Goal: Transaction & Acquisition: Book appointment/travel/reservation

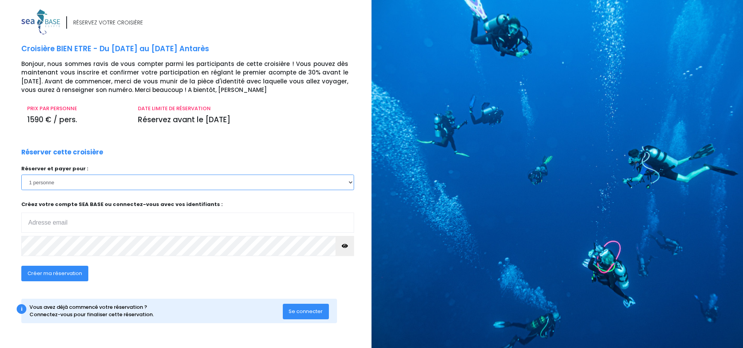
click at [248, 186] on select "1 personne 2 personnes 3 personnes 4 personnes 5 personnes 6 personnes 7 person…" at bounding box center [187, 181] width 333 height 15
select select "2"
click at [21, 174] on select "1 personne 2 personnes 3 personnes 4 personnes 5 personnes 6 personnes 7 person…" at bounding box center [187, 181] width 333 height 15
click at [158, 222] on input "email" at bounding box center [187, 222] width 333 height 20
type input "[PERSON_NAME][EMAIL_ADDRESS][DOMAIN_NAME]"
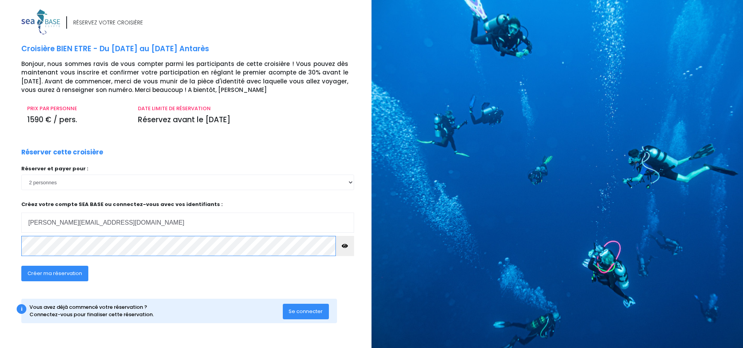
click input "submit" at bounding box center [0, 0] width 0 height 0
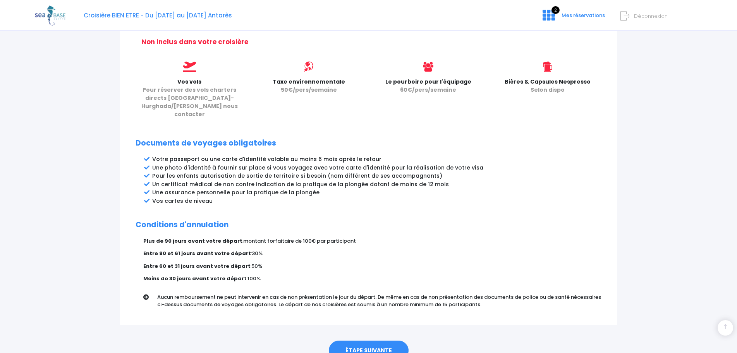
scroll to position [347, 0]
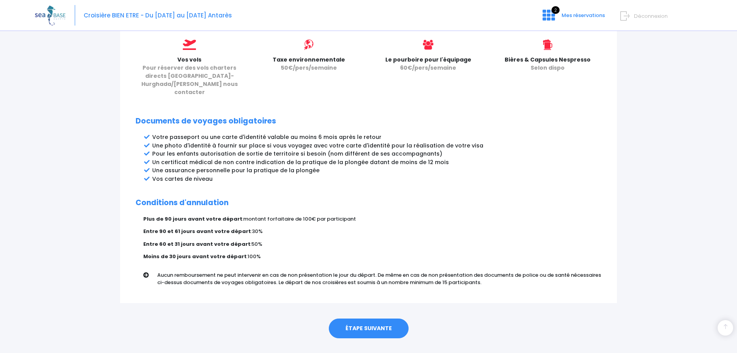
click at [381, 319] on link "ÉTAPE SUIVANTE" at bounding box center [369, 329] width 80 height 20
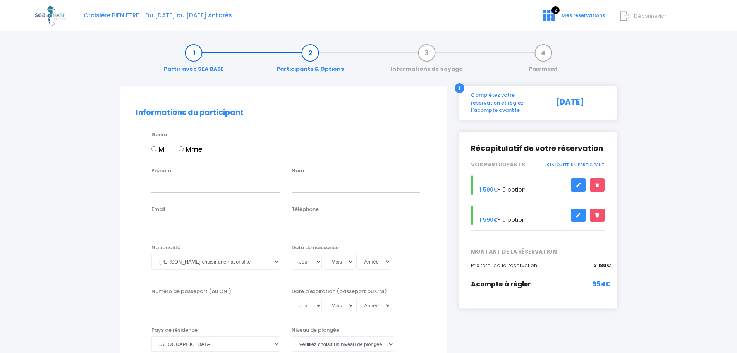
click at [181, 151] on input "Mme" at bounding box center [181, 148] width 5 height 5
radio input "true"
click at [179, 184] on input "Prénom" at bounding box center [216, 184] width 129 height 15
type input "Séverine"
type input "Haussener"
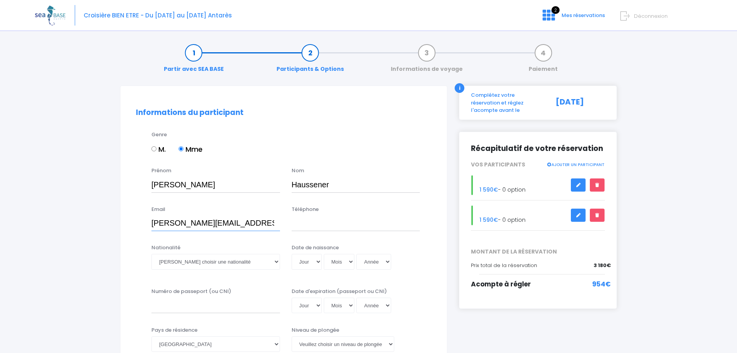
type input "severine.haussener@yahoo.com"
type input "+41796375377"
click at [200, 256] on select "Veuillez choisir une nationalité Afghane Albanaise Algerienne Allemande America…" at bounding box center [216, 261] width 129 height 15
select select "Suisse"
click at [152, 254] on select "Veuillez choisir une nationalité Afghane Albanaise Algerienne Allemande America…" at bounding box center [216, 261] width 129 height 15
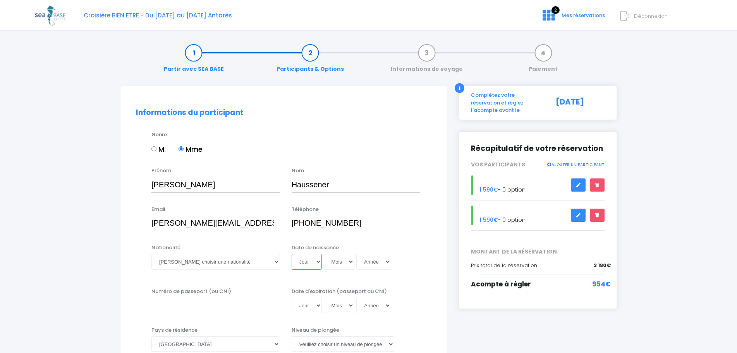
click at [309, 269] on select "Jour 01 02 03 04 05 06 07 08 09 10 11 12 13 14 15 16 17 18 19 20 21 22 23 24 25…" at bounding box center [307, 261] width 30 height 15
click at [310, 264] on select "Jour 01 02 03 04 05 06 07 08 09 10 11 12 13 14 15 16 17 18 19 20 21 22 23 24 25…" at bounding box center [307, 261] width 30 height 15
click at [313, 258] on select "Jour 01 02 03 04 05 06 07 08 09 10 11 12 13 14 15 16 17 18 19 20 21 22 23 24 25…" at bounding box center [307, 261] width 30 height 15
select select "29"
click at [292, 254] on select "Jour 01 02 03 04 05 06 07 08 09 10 11 12 13 14 15 16 17 18 19 20 21 22 23 24 25…" at bounding box center [307, 261] width 30 height 15
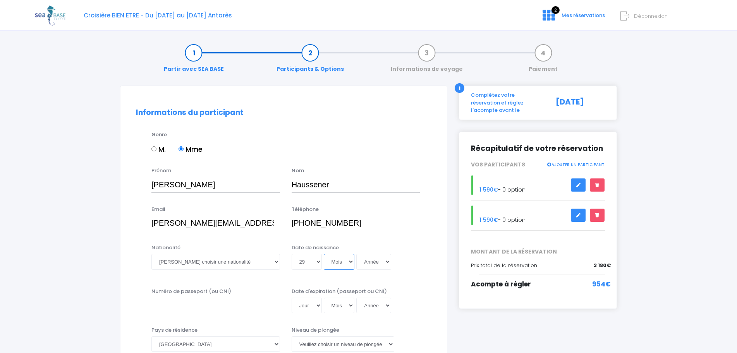
click at [333, 261] on select "Mois 01 02 03 04 05 06 07 08 09 10 11 12" at bounding box center [339, 261] width 31 height 15
select select "05"
click at [324, 254] on select "Mois 01 02 03 04 05 06 07 08 09 10 11 12" at bounding box center [339, 261] width 31 height 15
click at [374, 256] on select "Année 2045 2044 2043 2042 2041 2040 2039 2038 2037 2036 2035 2034 2033 2032 203…" at bounding box center [373, 261] width 35 height 15
select select "1973"
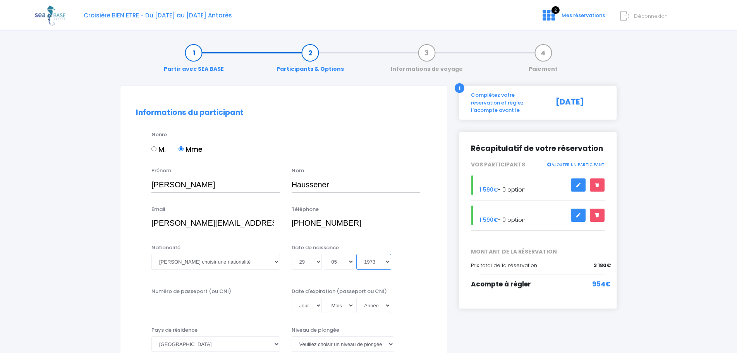
click at [356, 254] on select "Année 2045 2044 2043 2042 2041 2040 2039 2038 2037 2036 2035 2034 2033 2032 203…" at bounding box center [373, 261] width 35 height 15
type input "1973-05-29"
click at [190, 307] on input "Numéro de passeport (ou CNI)" at bounding box center [216, 305] width 129 height 15
type input "D0401911"
click at [306, 305] on select "Jour 01 02 03 04 05 06 07 08 09 10 11 12 13 14 15 16 17 18 19 20 21 22 23 24 25…" at bounding box center [307, 305] width 30 height 15
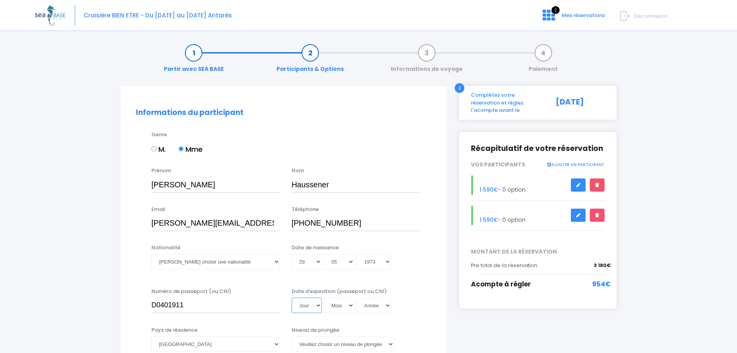
select select "12"
click at [292, 298] on select "Jour 01 02 03 04 05 06 07 08 09 10 11 12 13 14 15 16 17 18 19 20 21 22 23 24 25…" at bounding box center [307, 305] width 30 height 15
click at [339, 313] on select "Mois 01 02 03 04 05 06 07 08 09 10 11 12" at bounding box center [339, 305] width 31 height 15
select select "10"
click at [324, 298] on select "Mois 01 02 03 04 05 06 07 08 09 10 11 12" at bounding box center [339, 305] width 31 height 15
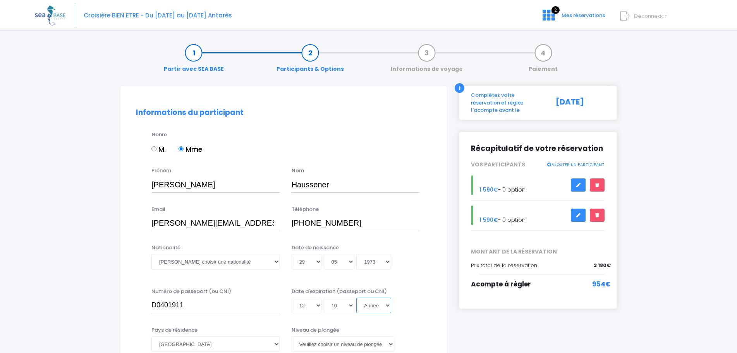
click at [366, 300] on select "Année 2045 2044 2043 2042 2041 2040 2039 2038 2037 2036 2035 2034 2033 2032 203…" at bounding box center [373, 305] width 35 height 15
select select "2031"
click at [356, 298] on select "Année 2045 2044 2043 2042 2041 2040 2039 2038 2037 2036 2035 2034 2033 2032 203…" at bounding box center [373, 305] width 35 height 15
type input "[DATE]"
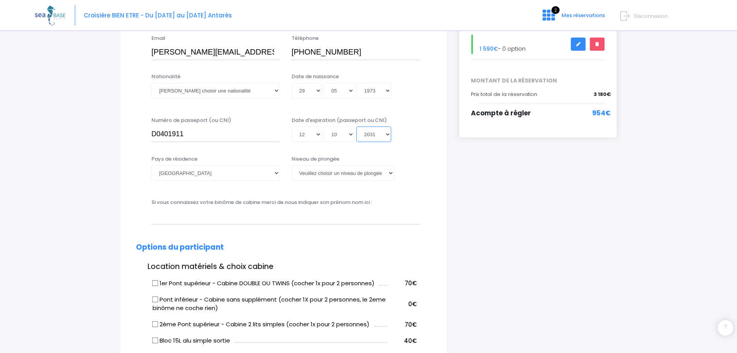
scroll to position [213, 0]
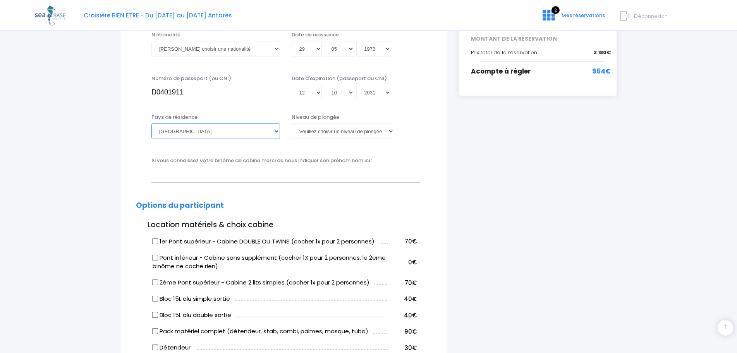
click at [271, 131] on select "Afghanistan Afrique du Sud Albanie Algérie Allemagne Andorre Angola Anguilla An…" at bounding box center [216, 131] width 129 height 15
select select "[GEOGRAPHIC_DATA]"
click at [152, 124] on select "[GEOGRAPHIC_DATA] [GEOGRAPHIC_DATA] [GEOGRAPHIC_DATA] [GEOGRAPHIC_DATA] [GEOGRA…" at bounding box center [216, 131] width 129 height 15
click at [329, 129] on select "[PERSON_NAME] choisir un niveau de plongée Non plongeur Junior OW diver Adventu…" at bounding box center [343, 131] width 103 height 15
click at [292, 124] on select "[PERSON_NAME] choisir un niveau de plongée Non plongeur Junior OW diver Adventu…" at bounding box center [343, 131] width 103 height 15
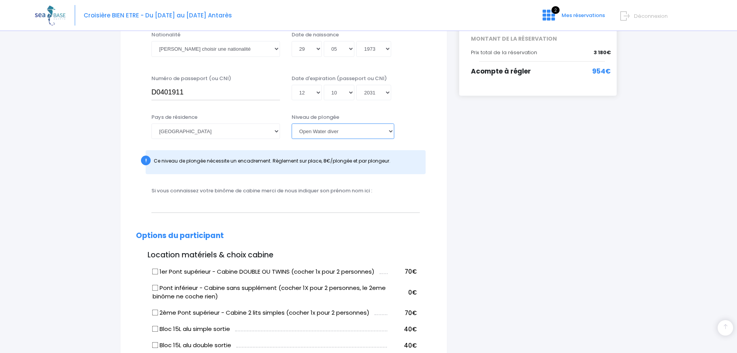
click at [364, 133] on select "[PERSON_NAME] choisir un niveau de plongée Non plongeur Junior OW diver Adventu…" at bounding box center [343, 131] width 103 height 15
select select "PADI Advanced OW diver"
click at [292, 124] on select "[PERSON_NAME] choisir un niveau de plongée Non plongeur Junior OW diver Adventu…" at bounding box center [343, 131] width 103 height 15
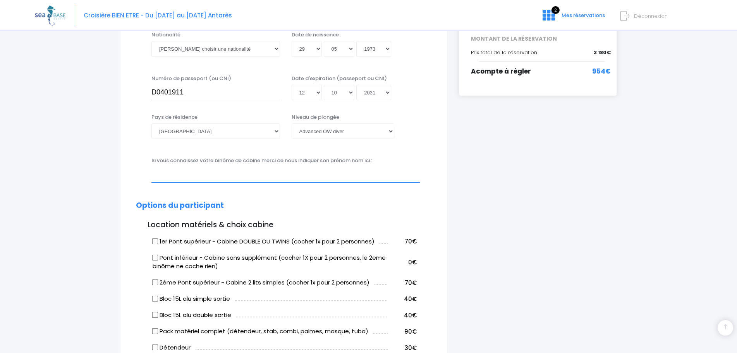
click at [270, 174] on input "text" at bounding box center [286, 174] width 269 height 15
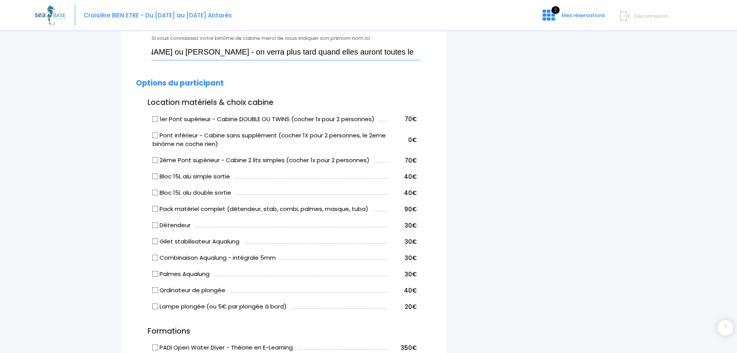
scroll to position [337, 0]
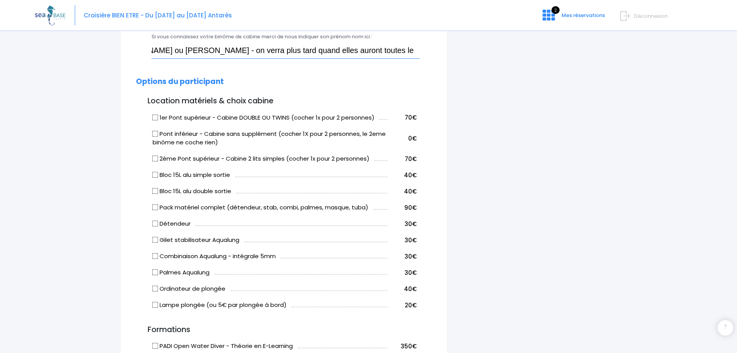
type input "Charlie Haussener ou Iona Sideris - on verra plus tard quand elles auront toute…"
click at [157, 206] on input "Pack matériel complet (détendeur, stab, combi, palmes, masque, tuba)" at bounding box center [155, 208] width 6 height 6
checkbox input "true"
click at [155, 159] on input "2ème Pont supérieur - Cabine 2 lits simples (cocher 1x pour 2 personnes)" at bounding box center [155, 159] width 6 height 6
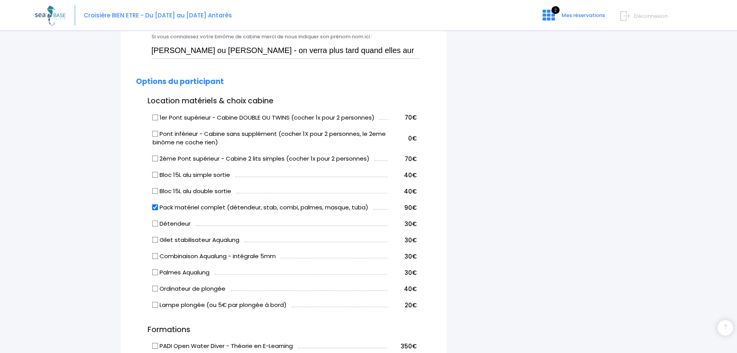
checkbox input "true"
click at [154, 119] on input "1er Pont supérieur - Cabine DOUBLE OU TWINS (cocher 1x pour 2 personnes)" at bounding box center [155, 117] width 6 height 6
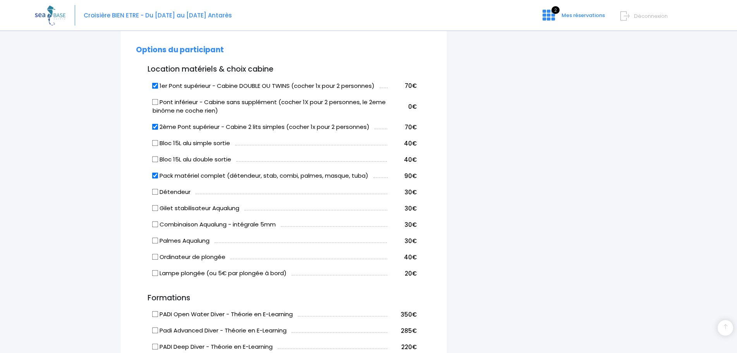
scroll to position [366, 0]
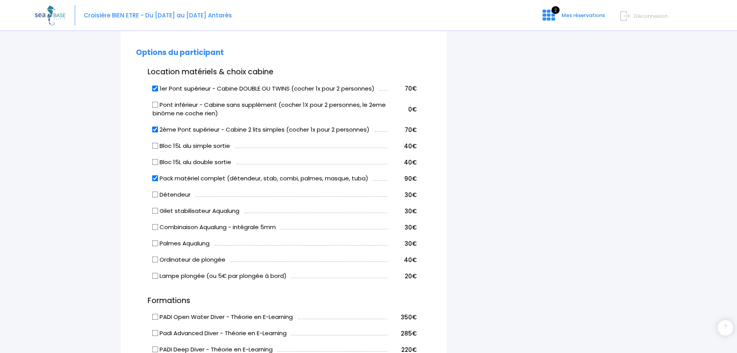
click at [155, 88] on input "1er Pont supérieur - Cabine DOUBLE OU TWINS (cocher 1x pour 2 personnes)" at bounding box center [155, 88] width 6 height 6
checkbox input "false"
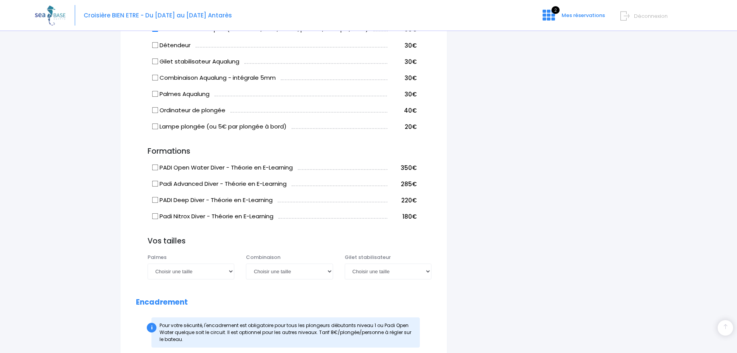
scroll to position [565, 0]
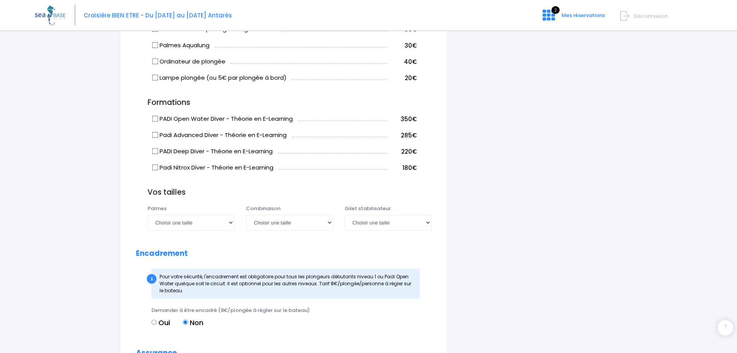
click at [156, 167] on input "Padi Nitrox Diver - Théorie en E-Learning" at bounding box center [155, 168] width 6 height 6
checkbox input "true"
click at [209, 223] on select "Choisir une taille 36/37 38/39 40/41 42/43 44/45 46/47" at bounding box center [191, 222] width 87 height 15
select select "40/41"
click at [148, 215] on select "Choisir une taille 36/37 38/39 40/41 42/43 44/45 46/47" at bounding box center [191, 222] width 87 height 15
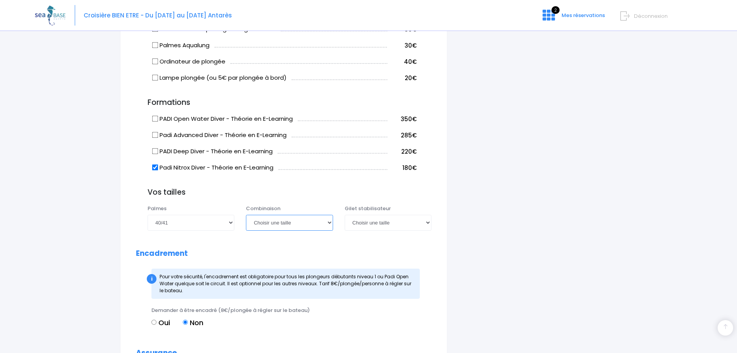
click at [279, 226] on select "Choisir une taille XS S M ML L XL XXL" at bounding box center [289, 222] width 87 height 15
select select "L"
click at [246, 215] on select "Choisir une taille XS S M ML L XL XXL" at bounding box center [289, 222] width 87 height 15
click at [396, 223] on select "Choisir une taille XXS XS S M ML L XL XXL" at bounding box center [388, 222] width 87 height 15
select select "ML"
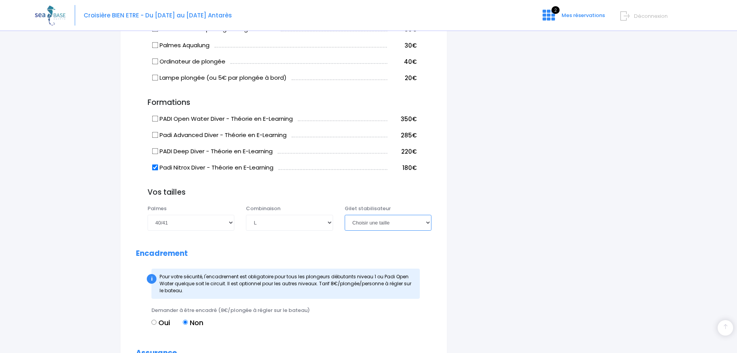
click at [345, 215] on select "Choisir une taille XXS XS S M ML L XL XXL" at bounding box center [388, 222] width 87 height 15
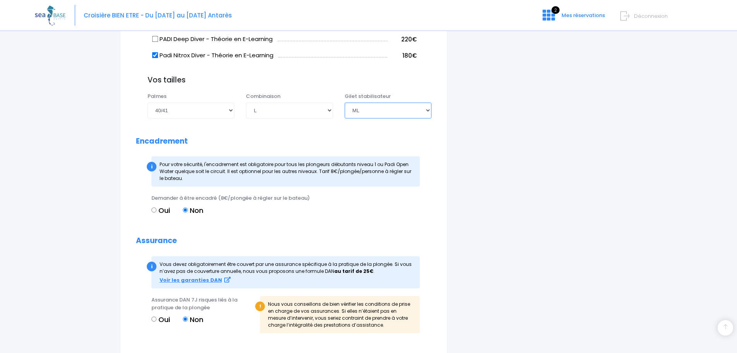
scroll to position [684, 0]
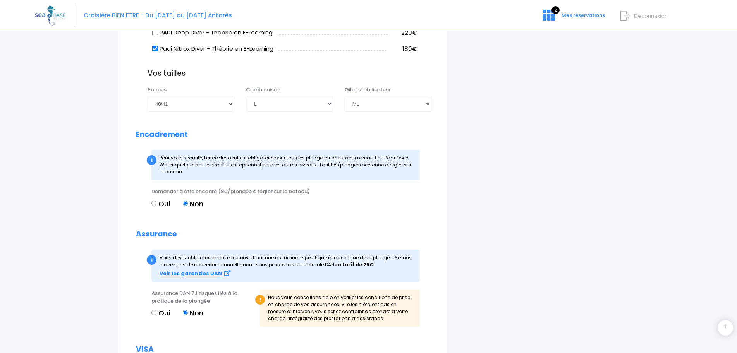
click at [154, 205] on input "Oui" at bounding box center [154, 203] width 5 height 5
radio input "true"
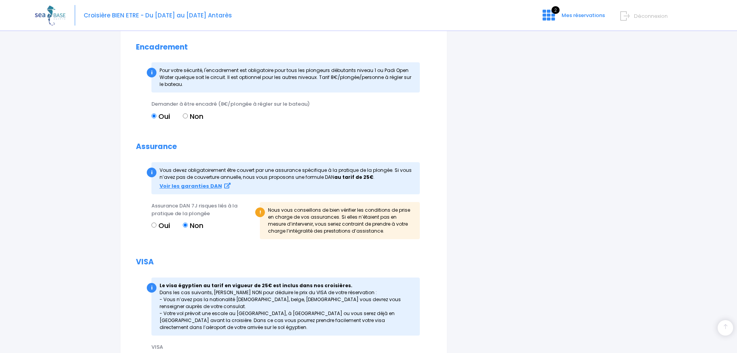
scroll to position [779, 0]
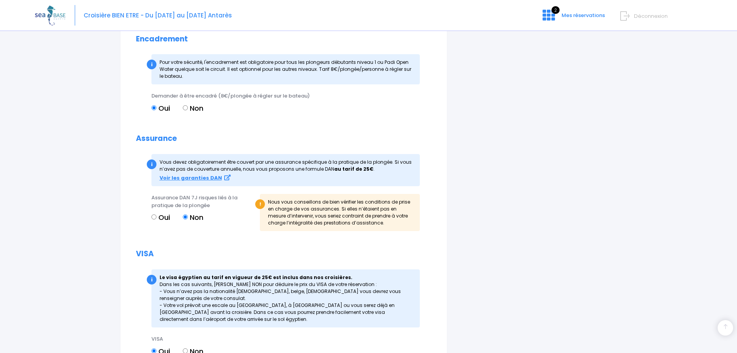
click at [154, 217] on input "Oui" at bounding box center [154, 217] width 5 height 5
radio input "true"
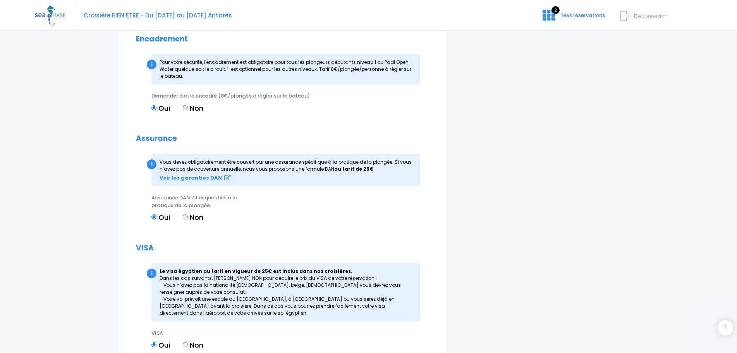
scroll to position [863, 0]
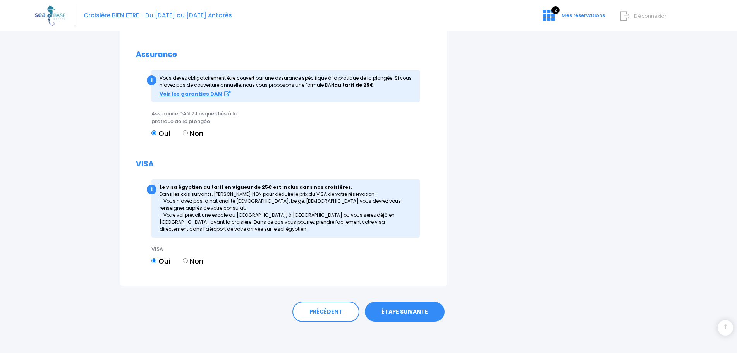
click at [184, 261] on input "Non" at bounding box center [185, 260] width 5 height 5
radio input "true"
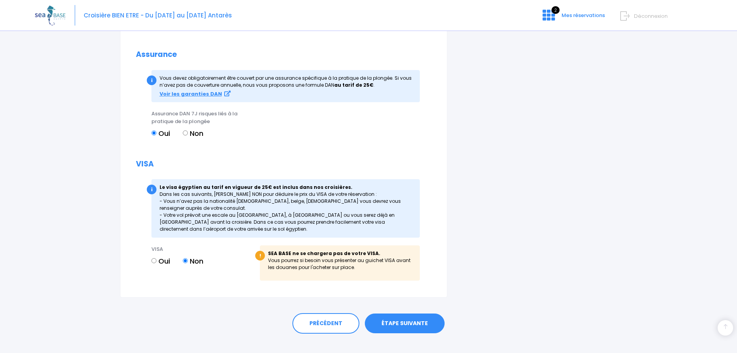
click at [154, 259] on input "Oui" at bounding box center [154, 260] width 5 height 5
radio input "true"
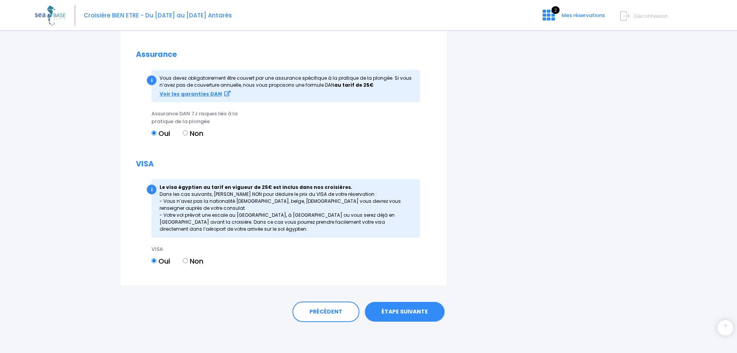
click at [394, 315] on link "ÉTAPE SUIVANTE" at bounding box center [405, 312] width 80 height 20
click at [425, 312] on link "ÉTAPE SUIVANTE" at bounding box center [405, 312] width 80 height 20
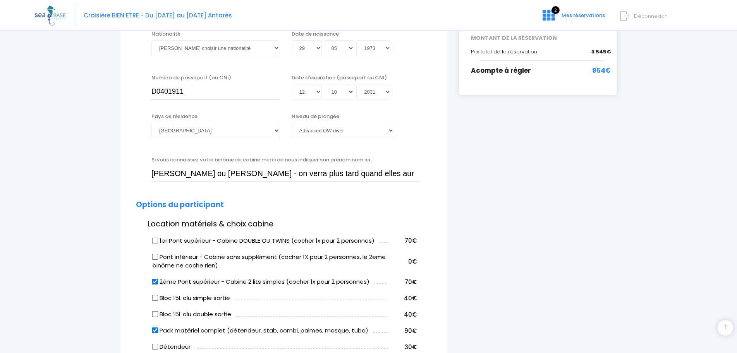
scroll to position [225, 0]
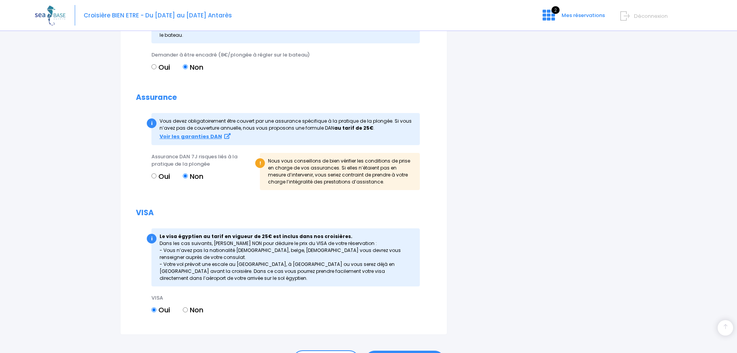
scroll to position [808, 0]
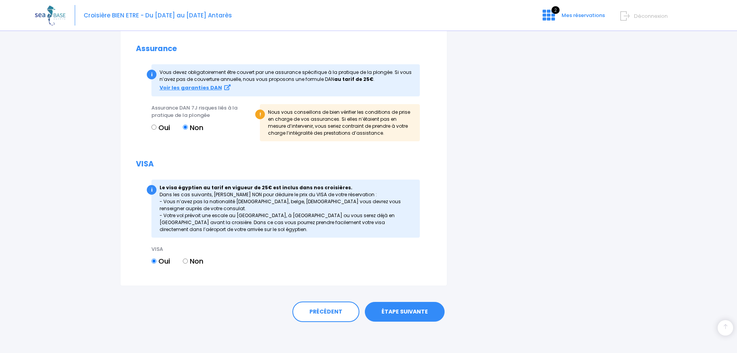
click at [415, 310] on link "ÉTAPE SUIVANTE" at bounding box center [405, 312] width 80 height 20
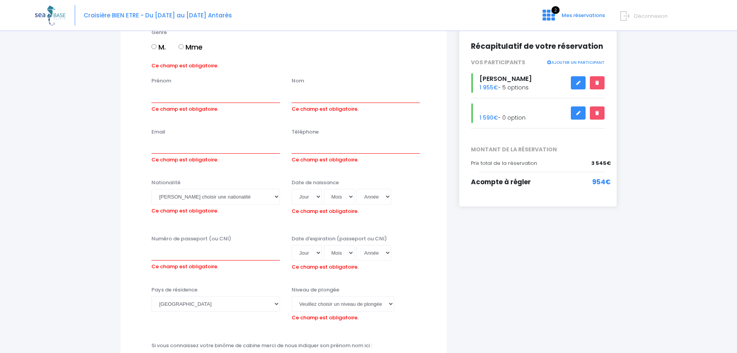
scroll to position [69, 0]
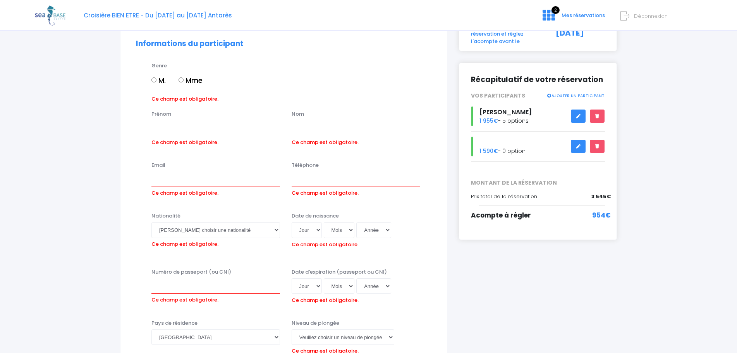
click at [181, 83] on input "Mme" at bounding box center [181, 79] width 5 height 5
radio input "true"
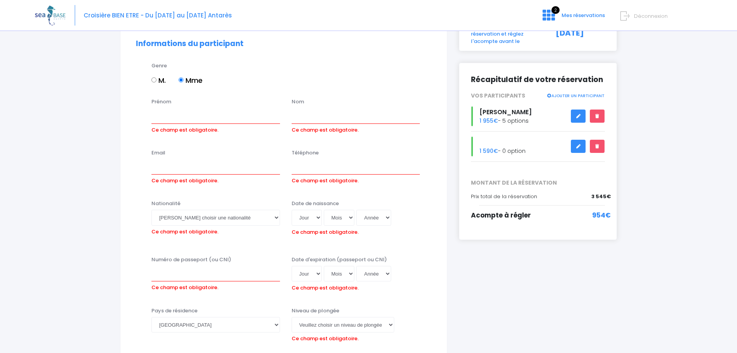
click at [180, 125] on label "Ce champ est obligatoire." at bounding box center [185, 129] width 67 height 10
click at [180, 124] on input "Prénom" at bounding box center [216, 115] width 129 height 15
type input "Charlie"
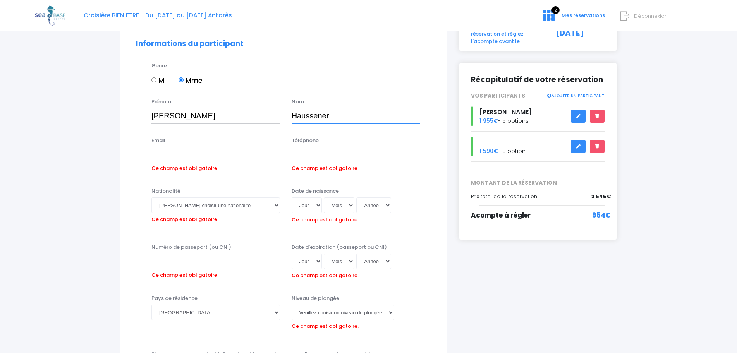
type input "Haussener"
type input "severine.haussener@yahoo.com"
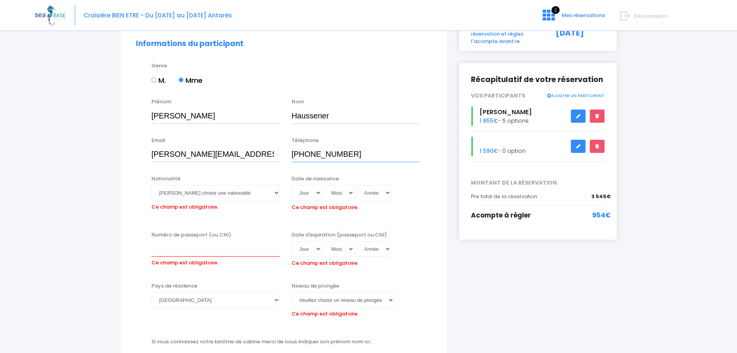
type input "+41796375377"
click at [204, 193] on select "Veuillez choisir une nationalité Afghane Albanaise Algerienne Allemande America…" at bounding box center [216, 192] width 129 height 15
select select "Suisse"
click at [152, 185] on select "Veuillez choisir une nationalité Afghane Albanaise Algerienne Allemande America…" at bounding box center [216, 192] width 129 height 15
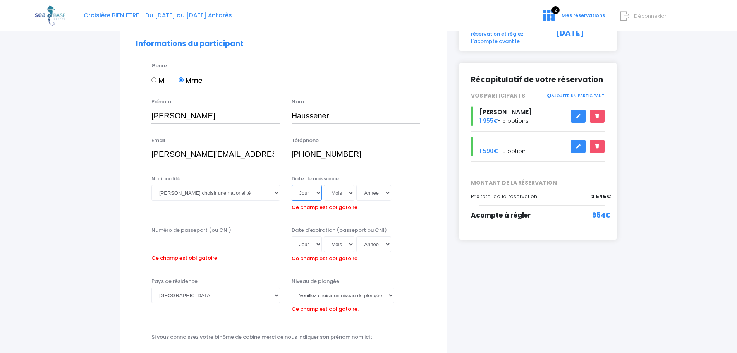
click at [304, 196] on select "Jour 01 02 03 04 05 06 07 08 09 10 11 12 13 14 15 16 17 18 19 20 21 22 23 24 25…" at bounding box center [307, 192] width 30 height 15
select select "24"
click at [292, 185] on select "Jour 01 02 03 04 05 06 07 08 09 10 11 12 13 14 15 16 17 18 19 20 21 22 23 24 25…" at bounding box center [307, 192] width 30 height 15
click at [346, 195] on select "Mois 01 02 03 04 05 06 07 08 09 10 11 12" at bounding box center [339, 192] width 31 height 15
select select "01"
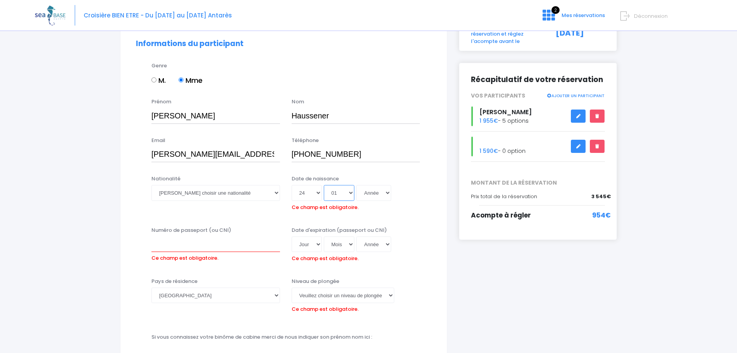
click at [324, 185] on select "Mois 01 02 03 04 05 06 07 08 09 10 11 12" at bounding box center [339, 192] width 31 height 15
click at [377, 197] on select "Année 2045 2044 2043 2042 2041 2040 2039 2038 2037 2036 2035 2034 2033 2032 203…" at bounding box center [373, 192] width 35 height 15
select select "2009"
click at [356, 185] on select "Année 2045 2044 2043 2042 2041 2040 2039 2038 2037 2036 2035 2034 2033 2032 203…" at bounding box center [373, 192] width 35 height 15
type input "2009-01-24"
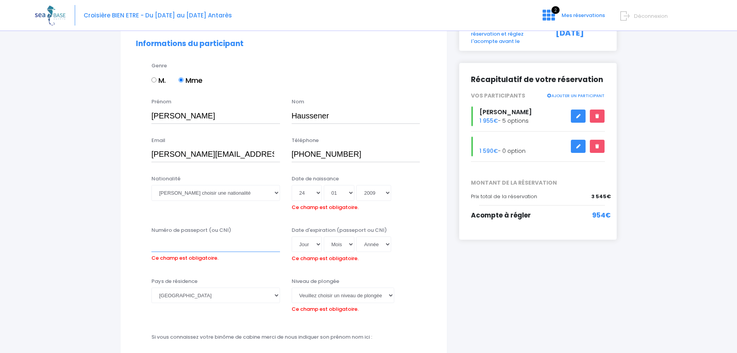
click at [217, 238] on input "Numéro de passeport (ou CNI)" at bounding box center [216, 244] width 129 height 15
click at [577, 116] on icon at bounding box center [578, 116] width 5 height 0
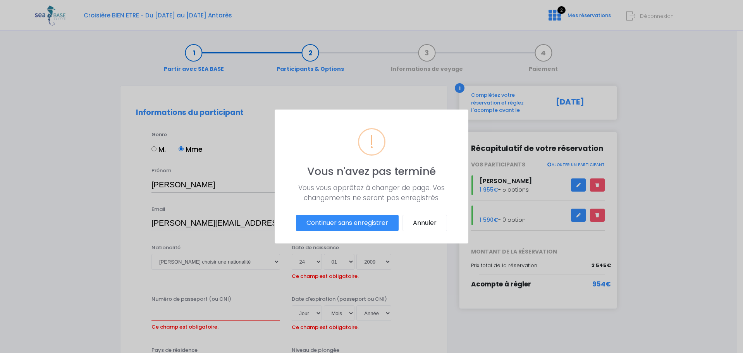
click at [377, 225] on button "Continuer sans enregistrer" at bounding box center [347, 223] width 103 height 16
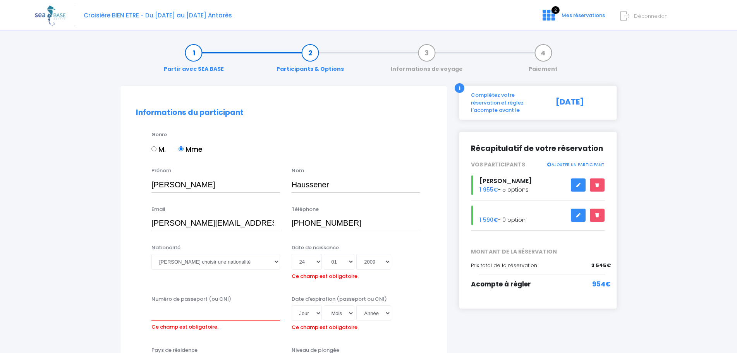
click at [577, 185] on icon at bounding box center [578, 185] width 5 height 0
click at [576, 179] on link at bounding box center [578, 186] width 15 height 14
click at [189, 317] on input "Numéro de passeport (ou CNI)" at bounding box center [216, 313] width 129 height 15
type input "X5"
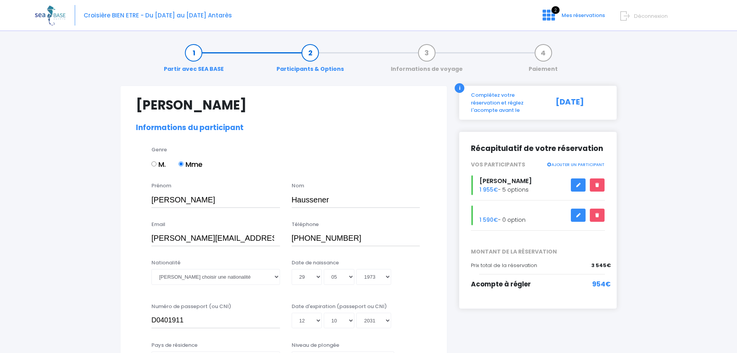
select select "[GEOGRAPHIC_DATA]"
select select "PADI Advanced OW diver"
select select "40/41"
select select "L"
select select "ML"
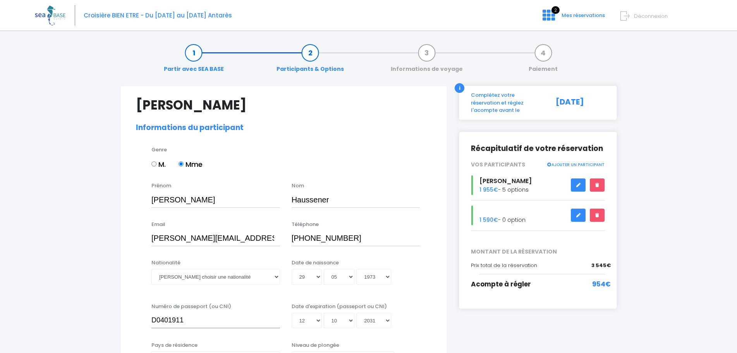
drag, startPoint x: 196, startPoint y: 324, endPoint x: 94, endPoint y: 327, distance: 101.9
type input "x7950434"
click at [314, 328] on select "Jour 01 02 03 04 05 06 07 08 09 10 11 12 13 14 15 16 17 18 19 20 21 22 23 24 25…" at bounding box center [307, 320] width 30 height 15
select select "11"
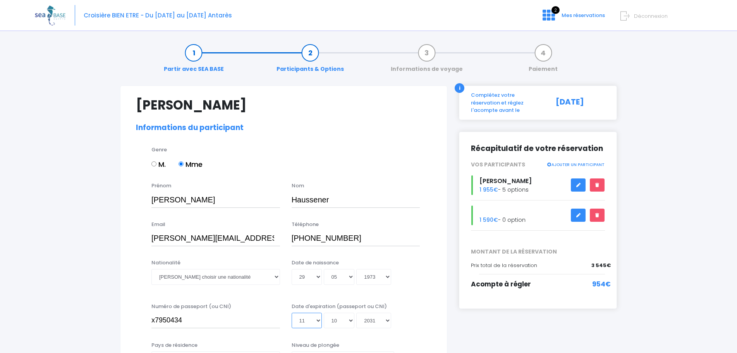
click at [292, 313] on select "Jour 01 02 03 04 05 06 07 08 09 10 11 12 13 14 15 16 17 18 19 20 21 22 23 24 25…" at bounding box center [307, 320] width 30 height 15
type input "[DATE]"
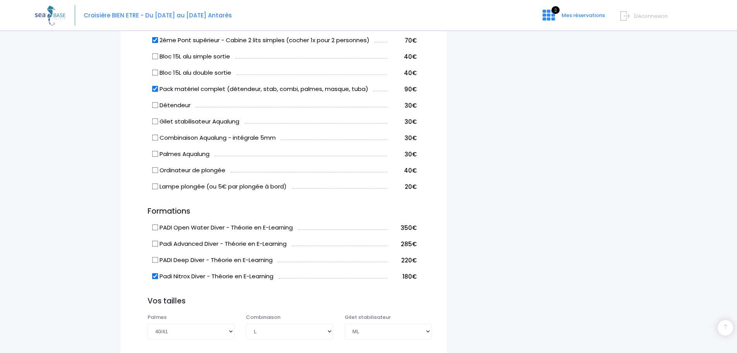
scroll to position [472, 0]
click at [155, 277] on input "Padi Nitrox Diver - Théorie en E-Learning" at bounding box center [155, 275] width 6 height 6
checkbox input "false"
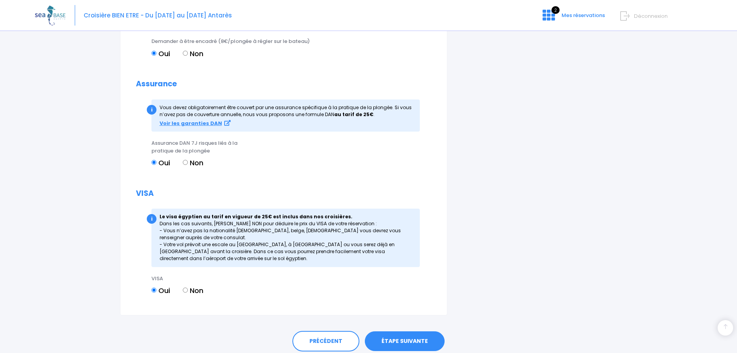
scroll to position [878, 0]
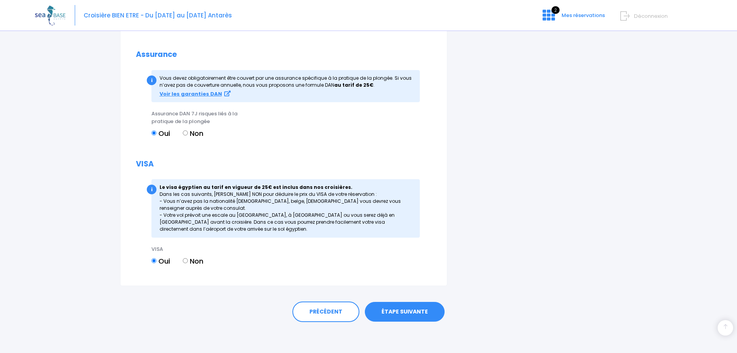
click at [434, 313] on link "ÉTAPE SUIVANTE" at bounding box center [405, 312] width 80 height 20
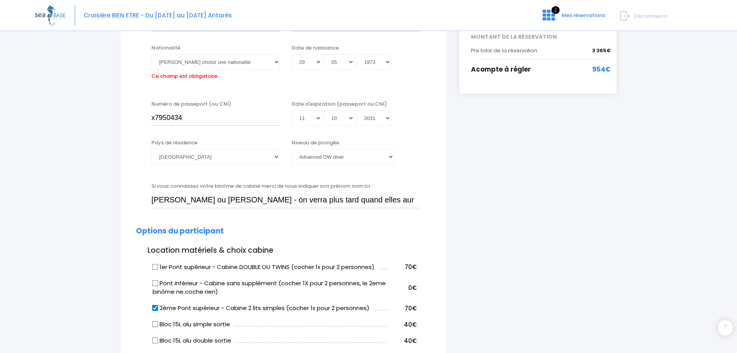
scroll to position [192, 0]
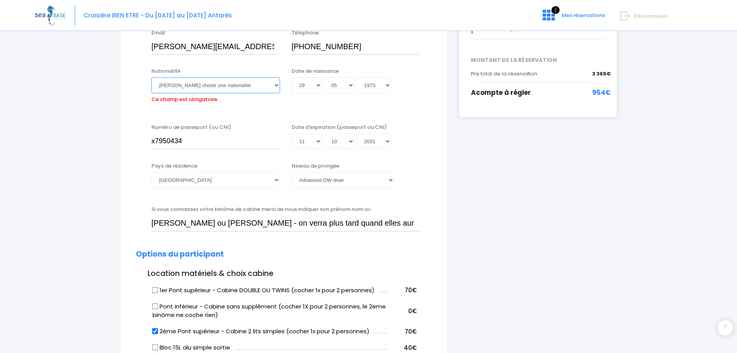
click at [255, 87] on select "Veuillez choisir une nationalité [DEMOGRAPHIC_DATA] Algerienne Allemande [GEOGR…" at bounding box center [216, 84] width 129 height 15
select select "[GEOGRAPHIC_DATA]"
click at [152, 77] on select "Veuillez choisir une nationalité [DEMOGRAPHIC_DATA] Algerienne Allemande [GEOGR…" at bounding box center [216, 84] width 129 height 15
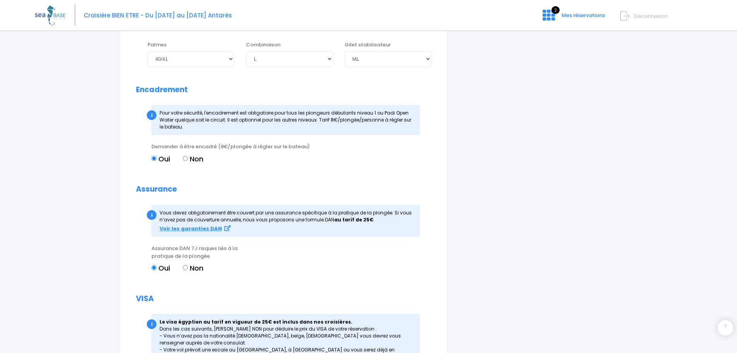
scroll to position [878, 0]
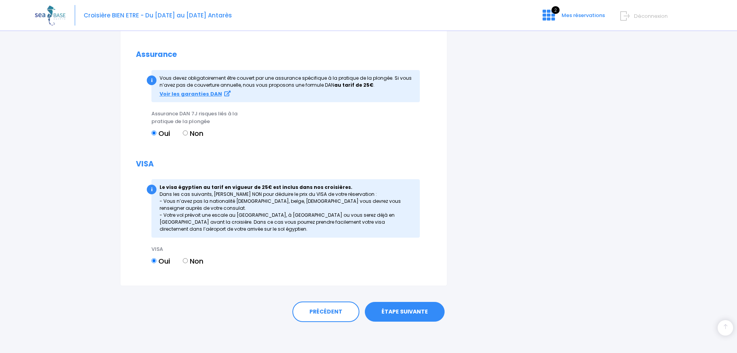
click at [428, 307] on link "ÉTAPE SUIVANTE" at bounding box center [405, 312] width 80 height 20
click at [403, 314] on link "ÉTAPE SUIVANTE" at bounding box center [405, 312] width 80 height 20
click at [437, 298] on div "PRÉCÉDENT ÉTAPE SUIVANTE" at bounding box center [368, 310] width 497 height 48
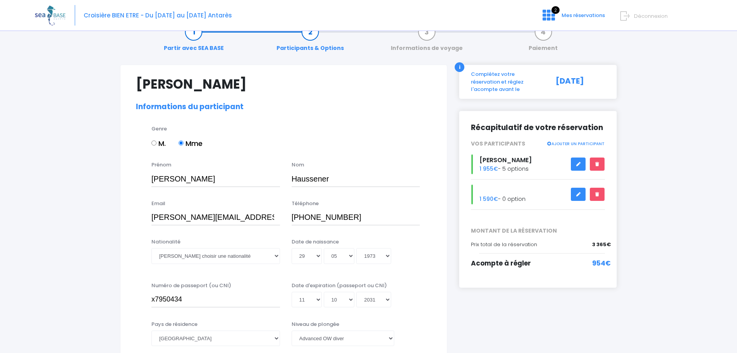
scroll to position [0, 0]
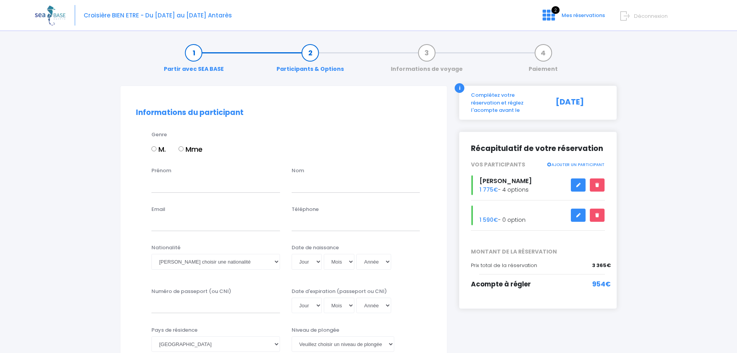
click at [182, 150] on input "Mme" at bounding box center [181, 148] width 5 height 5
radio input "true"
click at [188, 180] on input "Prénom" at bounding box center [216, 184] width 129 height 15
type input "[PERSON_NAME]"
type input "Haussener"
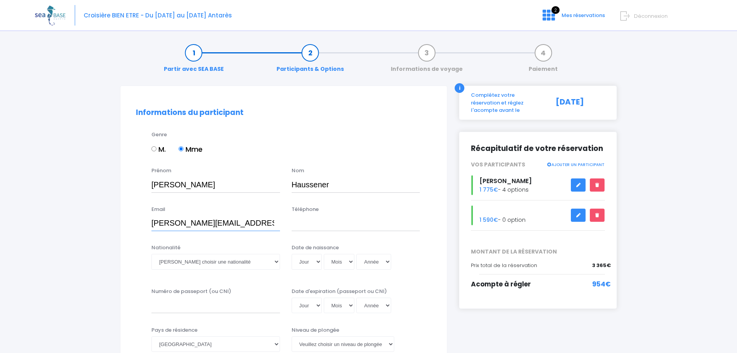
type input "[PERSON_NAME][EMAIL_ADDRESS][DOMAIN_NAME]"
type input "6"
type input "[PHONE_NUMBER]"
click at [210, 269] on select "Veuillez choisir une nationalité [DEMOGRAPHIC_DATA] Algerienne Allemande [GEOGR…" at bounding box center [216, 261] width 129 height 15
select select "[GEOGRAPHIC_DATA]"
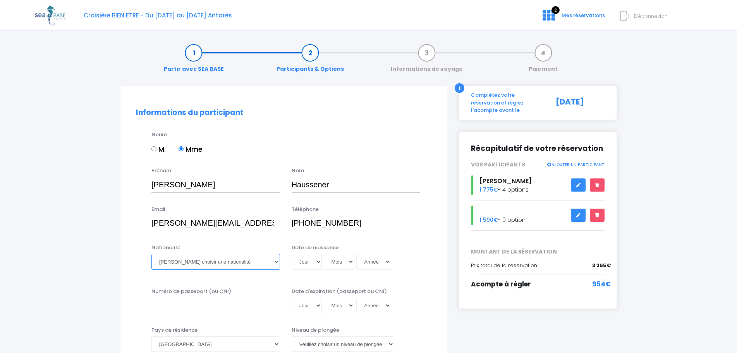
click at [152, 254] on select "Veuillez choisir une nationalité [DEMOGRAPHIC_DATA] Algerienne Allemande [GEOGR…" at bounding box center [216, 261] width 129 height 15
click at [305, 265] on select "Jour 01 02 03 04 05 06 07 08 09 10 11 12 13 14 15 16 17 18 19 20 21 22 23 24 25…" at bounding box center [307, 261] width 30 height 15
select select "24"
click at [292, 254] on select "Jour 01 02 03 04 05 06 07 08 09 10 11 12 13 14 15 16 17 18 19 20 21 22 23 24 25…" at bounding box center [307, 261] width 30 height 15
click at [331, 267] on select "Mois 01 02 03 04 05 06 07 08 09 10 11 12" at bounding box center [339, 261] width 31 height 15
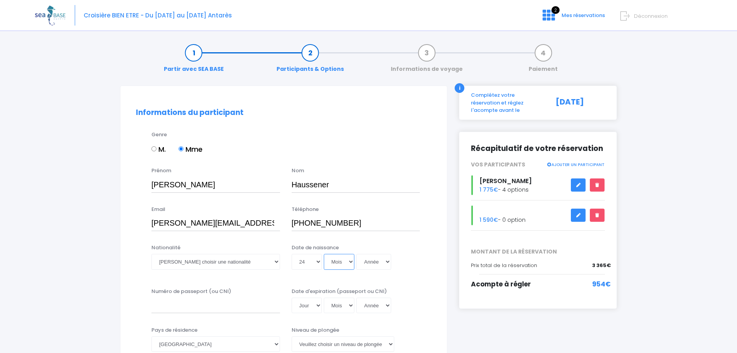
select select "01"
click at [324, 254] on select "Mois 01 02 03 04 05 06 07 08 09 10 11 12" at bounding box center [339, 261] width 31 height 15
click at [383, 260] on select "Année 2045 2044 2043 2042 2041 2040 2039 2038 2037 2036 2035 2034 2033 2032 203…" at bounding box center [373, 261] width 35 height 15
select select "2009"
click at [356, 254] on select "Année 2045 2044 2043 2042 2041 2040 2039 2038 2037 2036 2035 2034 2033 2032 203…" at bounding box center [373, 261] width 35 height 15
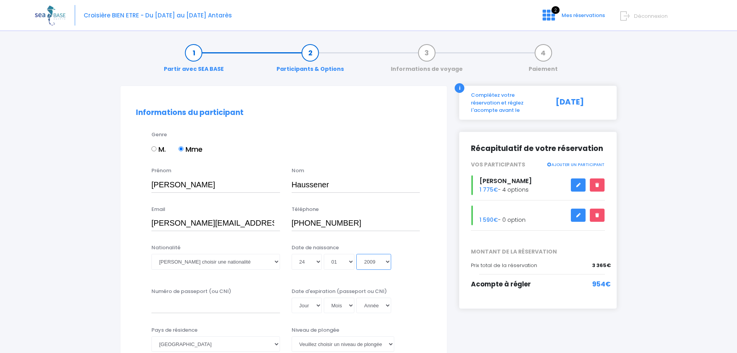
type input "[DATE]"
click at [218, 311] on input "Numéro de passeport (ou CNI)" at bounding box center [216, 305] width 129 height 15
type input "x5704675"
click at [317, 307] on select "Jour 01 02 03 04 05 06 07 08 09 10 11 12 13 14 15 16 17 18 19 20 21 22 23 24 25…" at bounding box center [307, 305] width 30 height 15
select select "10"
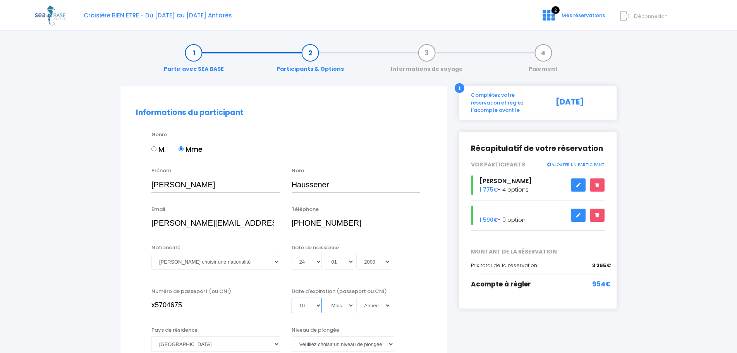
click at [292, 298] on select "Jour 01 02 03 04 05 06 07 08 09 10 11 12 13 14 15 16 17 18 19 20 21 22 23 24 25…" at bounding box center [307, 305] width 30 height 15
click at [340, 305] on select "Mois 01 02 03 04 05 06 07 08 09 10 11 12" at bounding box center [339, 305] width 31 height 15
select select "11"
click at [324, 298] on select "Mois 01 02 03 04 05 06 07 08 09 10 11 12" at bounding box center [339, 305] width 31 height 15
click at [376, 302] on select "Année 2045 2044 2043 2042 2041 2040 2039 2038 2037 2036 2035 2034 2033 2032 203…" at bounding box center [373, 305] width 35 height 15
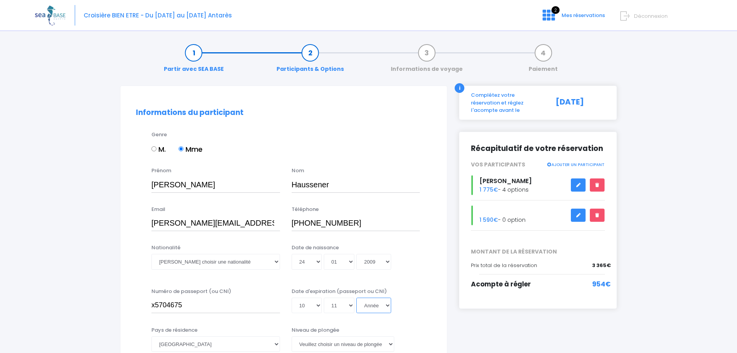
select select "2026"
click at [356, 298] on select "Année 2045 2044 2043 2042 2041 2040 2039 2038 2037 2036 2035 2034 2033 2032 203…" at bounding box center [373, 305] width 35 height 15
type input "[DATE]"
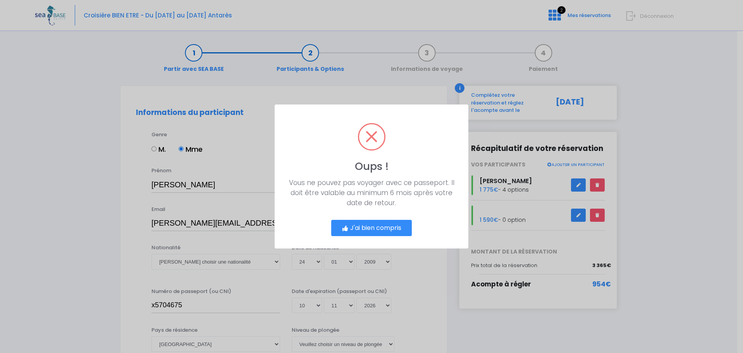
drag, startPoint x: 393, startPoint y: 227, endPoint x: 376, endPoint y: 226, distance: 16.3
click at [376, 226] on button "J'ai bien compris" at bounding box center [371, 228] width 81 height 16
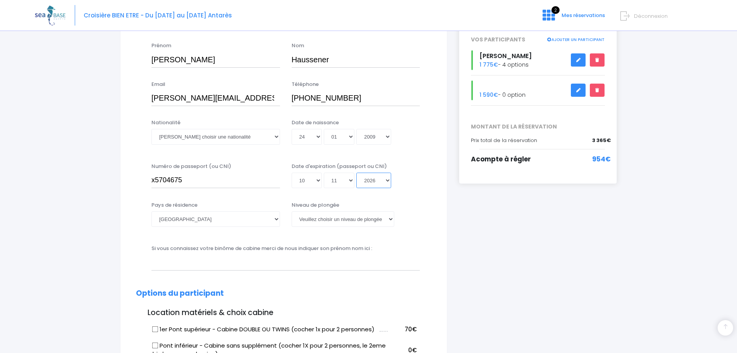
scroll to position [160, 0]
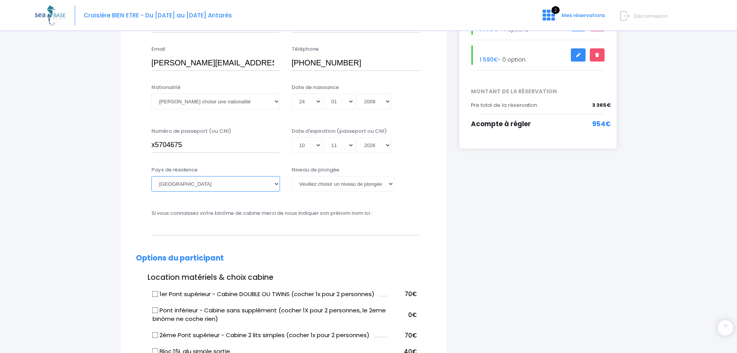
click at [251, 192] on select "[GEOGRAPHIC_DATA] [GEOGRAPHIC_DATA] [GEOGRAPHIC_DATA] [GEOGRAPHIC_DATA] [GEOGRA…" at bounding box center [216, 183] width 129 height 15
select select "[GEOGRAPHIC_DATA]"
click at [152, 176] on select "[GEOGRAPHIC_DATA] [GEOGRAPHIC_DATA] [GEOGRAPHIC_DATA] [GEOGRAPHIC_DATA] [GEOGRA…" at bounding box center [216, 183] width 129 height 15
click at [324, 183] on select "[PERSON_NAME] choisir un niveau de plongée Non plongeur Junior OW diver Adventu…" at bounding box center [343, 183] width 103 height 15
select select "N1"
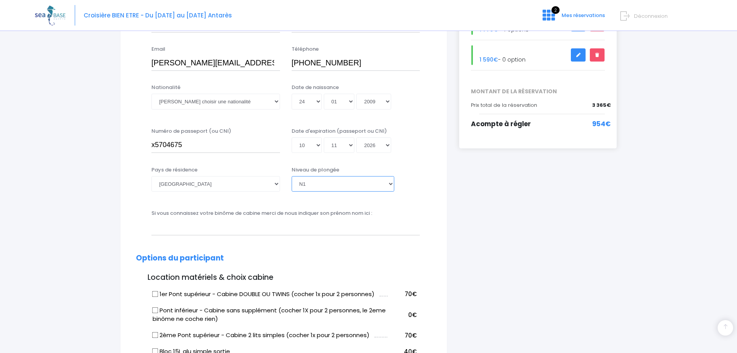
click at [292, 176] on select "[PERSON_NAME] choisir un niveau de plongée Non plongeur Junior OW diver Adventu…" at bounding box center [343, 183] width 103 height 15
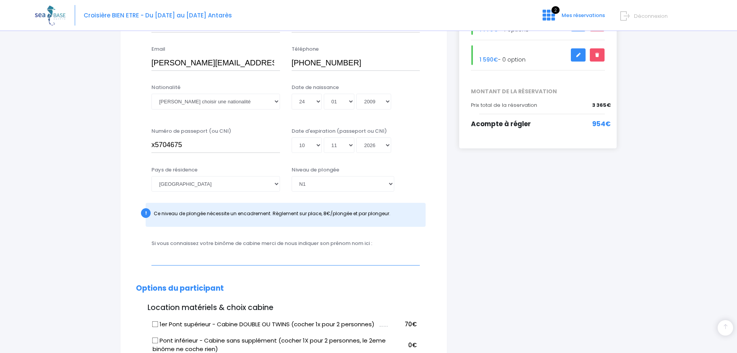
click at [232, 255] on input "text" at bounding box center [286, 257] width 269 height 15
type input "S"
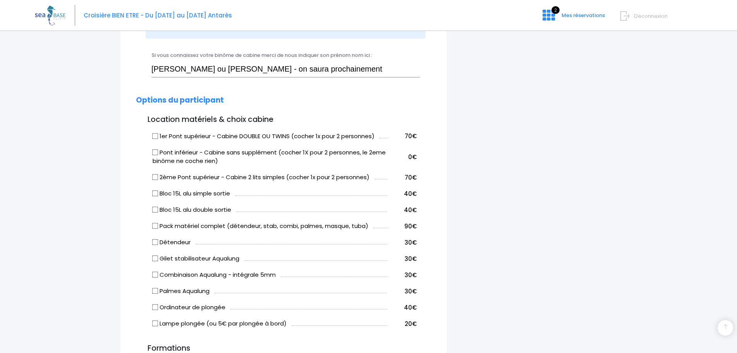
scroll to position [366, 0]
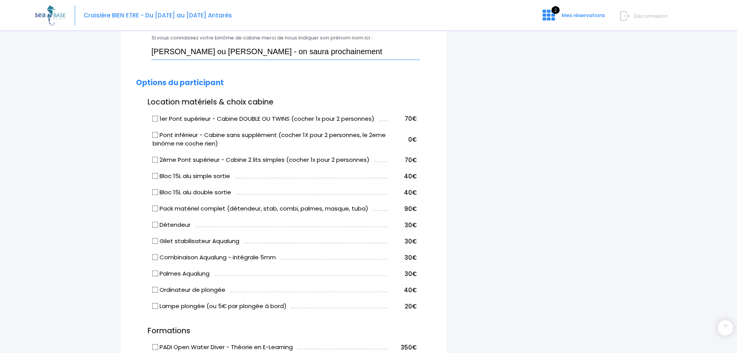
type input "[PERSON_NAME] ou [PERSON_NAME] - on saura prochainement"
click at [155, 211] on input "Pack matériel complet (détendeur, stab, combi, palmes, masque, tuba)" at bounding box center [155, 209] width 6 height 6
checkbox input "true"
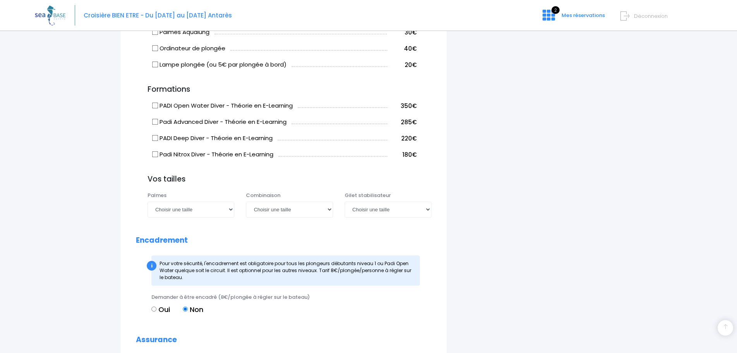
scroll to position [609, 0]
click at [230, 208] on select "Choisir une taille 36/37 38/39 40/41 42/43 44/45 46/47" at bounding box center [191, 208] width 87 height 15
select select "42/43"
click at [148, 201] on select "Choisir une taille 36/37 38/39 40/41 42/43 44/45 46/47" at bounding box center [191, 208] width 87 height 15
click at [295, 210] on select "Choisir une taille XS S M ML L XL XXL" at bounding box center [289, 208] width 87 height 15
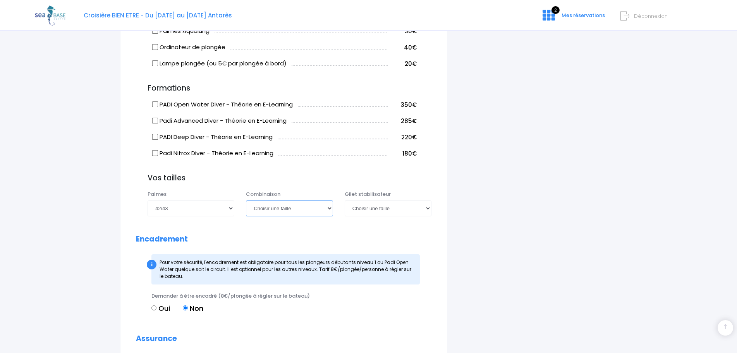
select select "ML"
click at [246, 201] on select "Choisir une taille XS S M ML L XL XXL" at bounding box center [289, 208] width 87 height 15
click at [401, 209] on select "Choisir une taille XXS XS S M ML L XL XXL" at bounding box center [388, 208] width 87 height 15
select select "M"
click at [345, 201] on select "Choisir une taille XXS XS S M ML L XL XXL" at bounding box center [388, 208] width 87 height 15
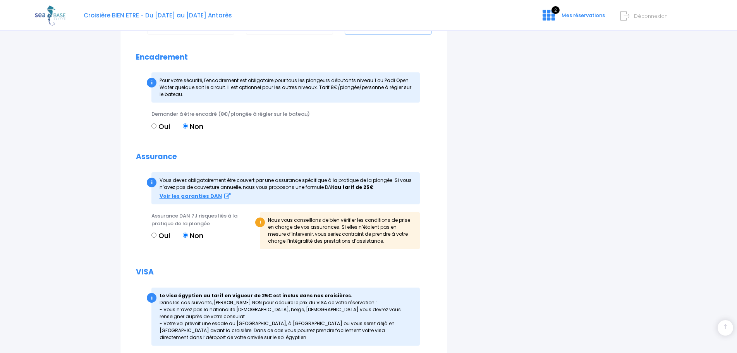
scroll to position [815, 0]
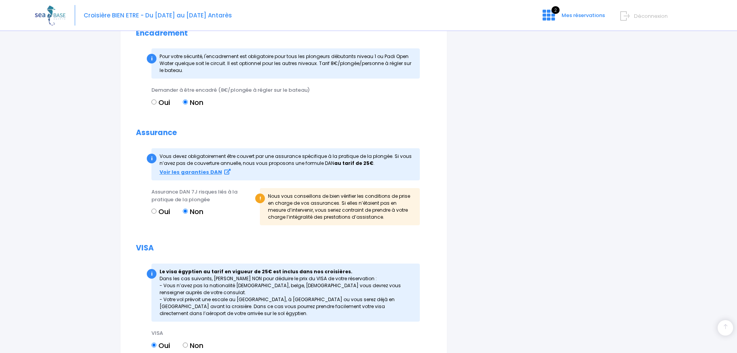
click at [155, 104] on input "Oui" at bounding box center [154, 102] width 5 height 5
radio input "true"
click at [160, 211] on label "Oui" at bounding box center [161, 212] width 19 height 10
click at [157, 211] on input "Oui" at bounding box center [154, 211] width 5 height 5
radio input "true"
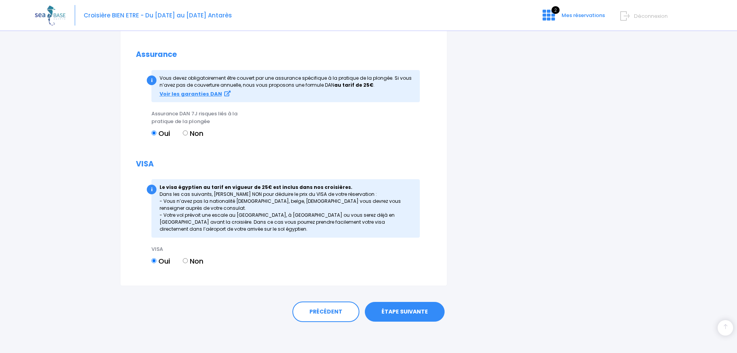
click at [408, 310] on link "ÉTAPE SUIVANTE" at bounding box center [405, 312] width 80 height 20
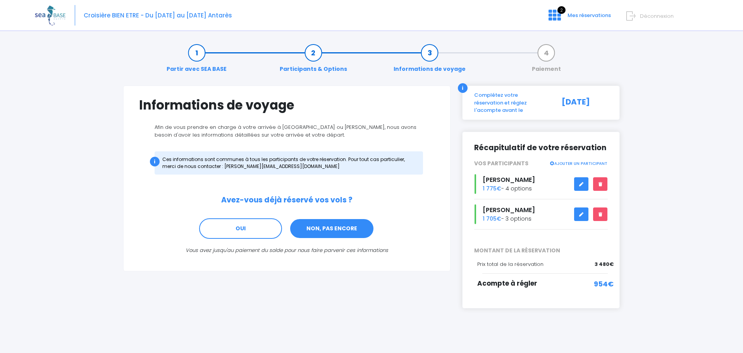
click at [324, 231] on link "NON, PAS ENCORE" at bounding box center [331, 229] width 85 height 21
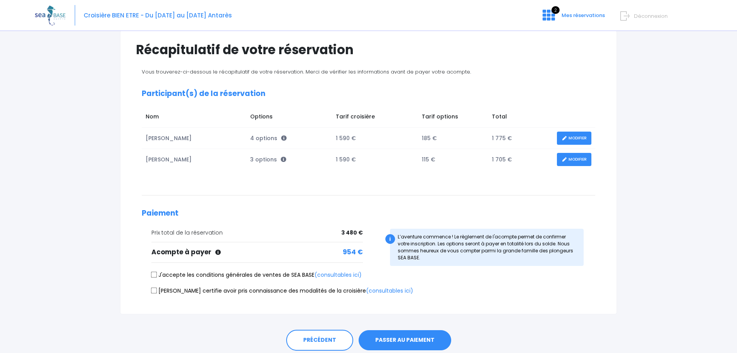
scroll to position [68, 0]
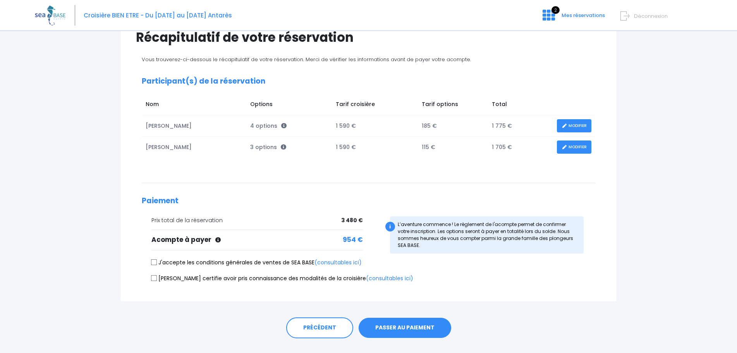
click at [568, 127] on link "MODIFIER" at bounding box center [574, 126] width 34 height 14
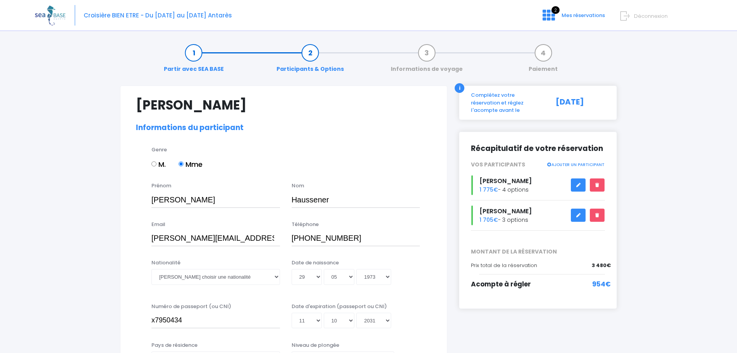
select select "[GEOGRAPHIC_DATA]"
select select "PADI Advanced OW diver"
select select "40/41"
select select "L"
select select "ML"
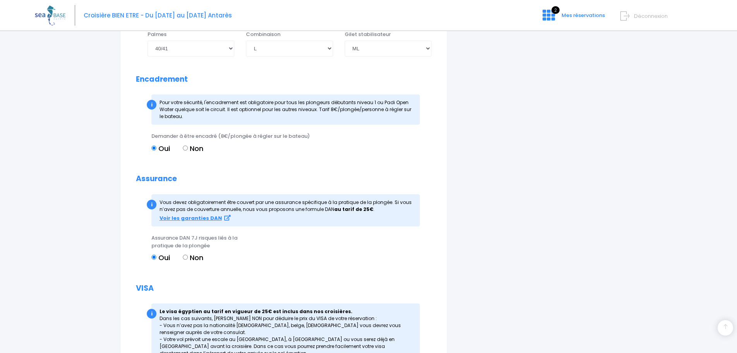
scroll to position [767, 0]
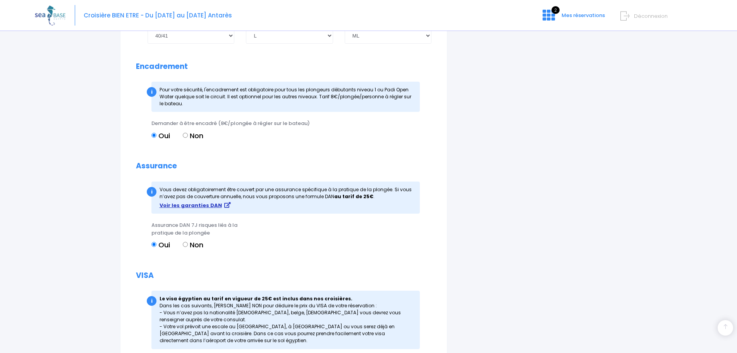
click at [189, 207] on strong "Voir les garanties DAN" at bounding box center [191, 205] width 62 height 7
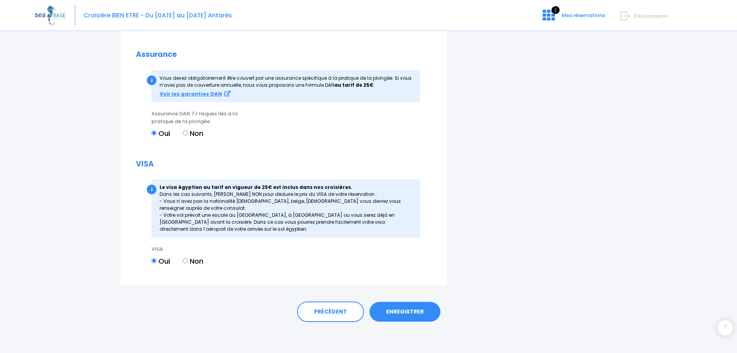
click at [403, 320] on link "ENREGISTRER" at bounding box center [405, 312] width 71 height 20
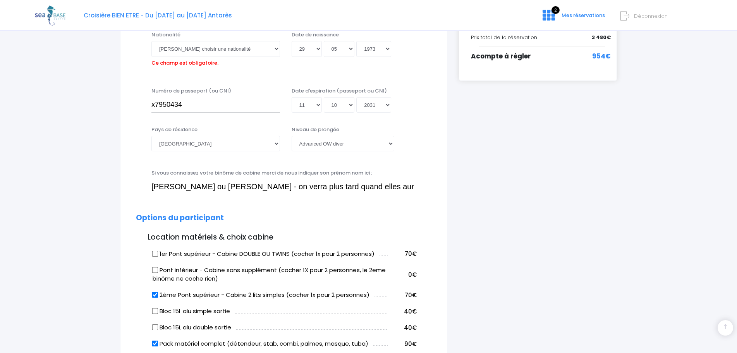
scroll to position [192, 0]
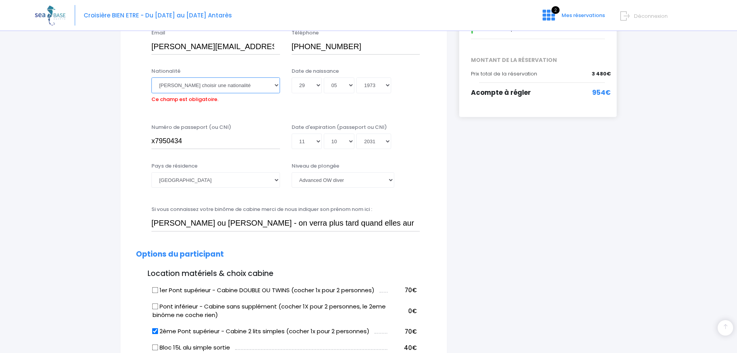
click at [231, 86] on select "Veuillez choisir une nationalité [DEMOGRAPHIC_DATA] Algerienne Allemande [GEOGR…" at bounding box center [216, 84] width 129 height 15
select select "[GEOGRAPHIC_DATA]"
click at [152, 77] on select "Veuillez choisir une nationalité [DEMOGRAPHIC_DATA] Algerienne Allemande [GEOGR…" at bounding box center [216, 84] width 129 height 15
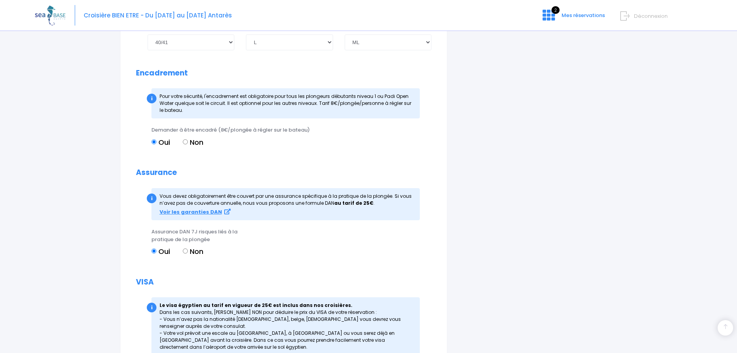
scroll to position [878, 0]
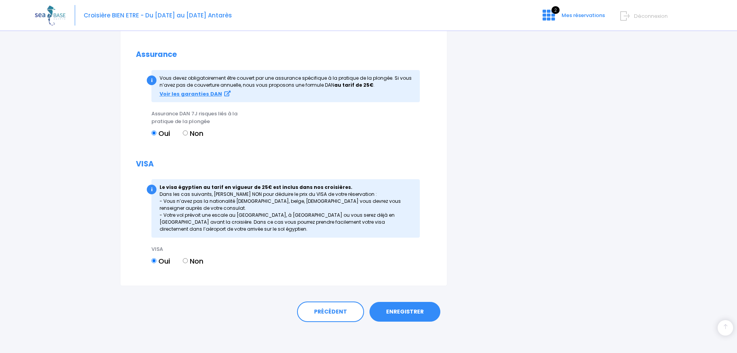
click at [396, 312] on link "ENREGISTRER" at bounding box center [405, 312] width 71 height 20
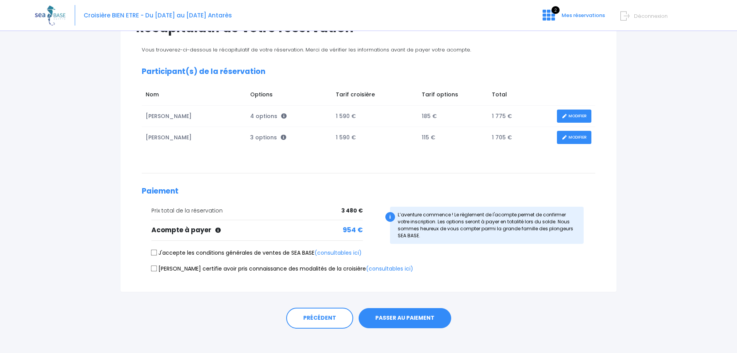
scroll to position [84, 0]
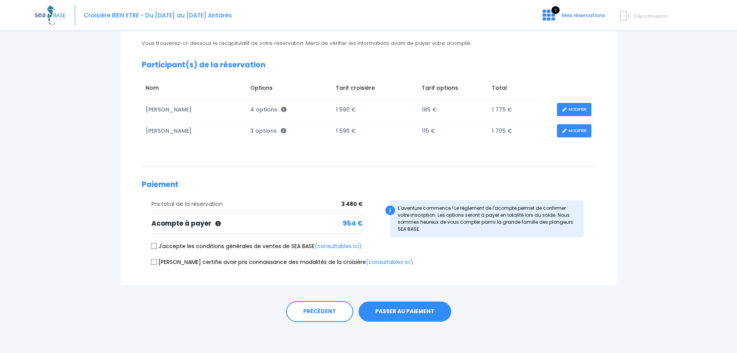
click at [153, 247] on input "J'accepte les conditions générales de ventes de SEA BASE (consultables ici)" at bounding box center [154, 246] width 6 height 6
checkbox input "true"
click at [153, 265] on input "[PERSON_NAME] certifie avoir pris connaissance des modalités de la croisière (c…" at bounding box center [154, 262] width 6 height 6
checkbox input "true"
